Goal: Transaction & Acquisition: Purchase product/service

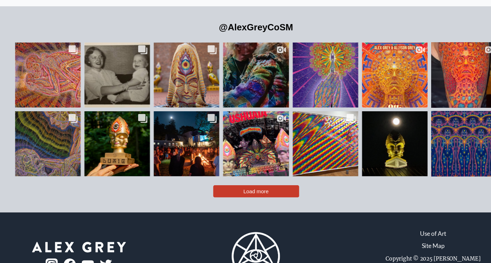
scroll to position [1549, 0]
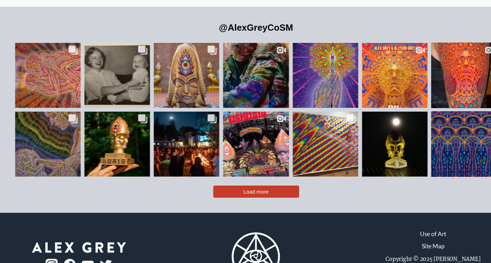
click at [249, 174] on span "Load more" at bounding box center [245, 177] width 23 height 6
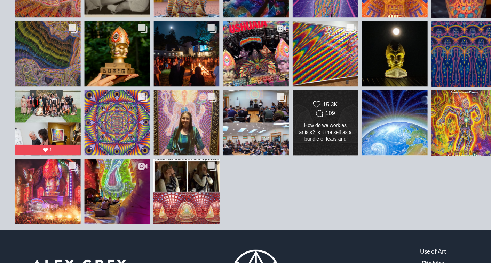
scroll to position [1616, 0]
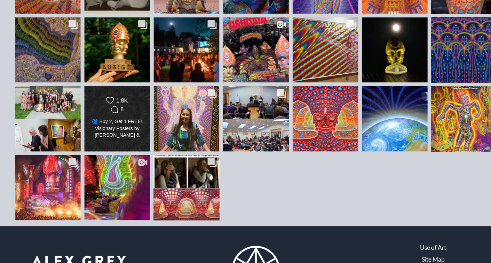
click at [117, 129] on div "🌀 Buy 2, Get 1 FREE! Visionary Posters by [PERSON_NAME] & [PERSON_NAME] 🎨 Buy a…" at bounding box center [117, 138] width 49 height 19
